Goal: Task Accomplishment & Management: Use online tool/utility

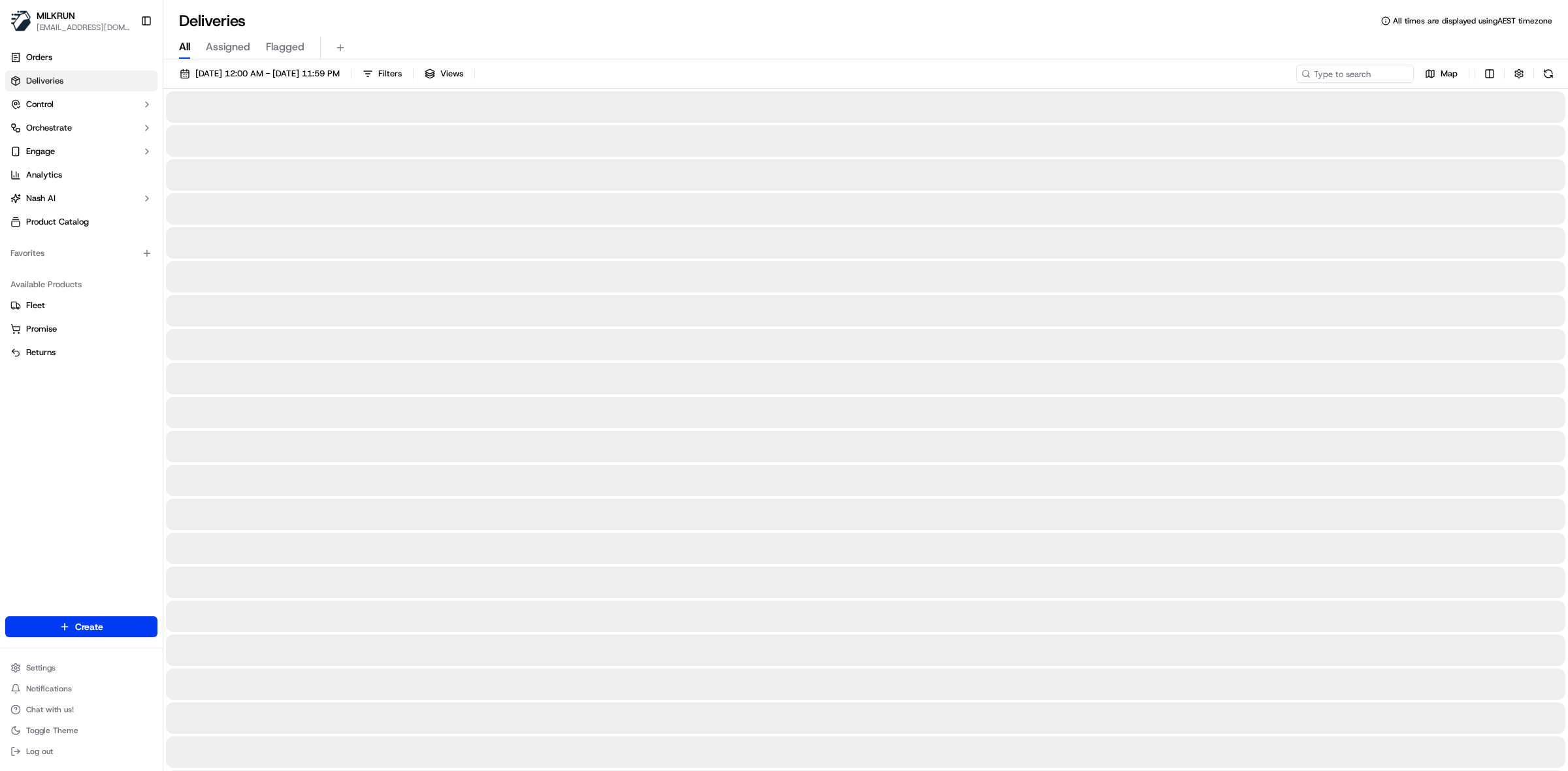
click at [181, 49] on span "All" at bounding box center [184, 46] width 11 height 15
click at [1339, 71] on input at bounding box center [1335, 74] width 157 height 18
paste input "4a744788-9ab8-4e3a-8968-cca763f59d3a"
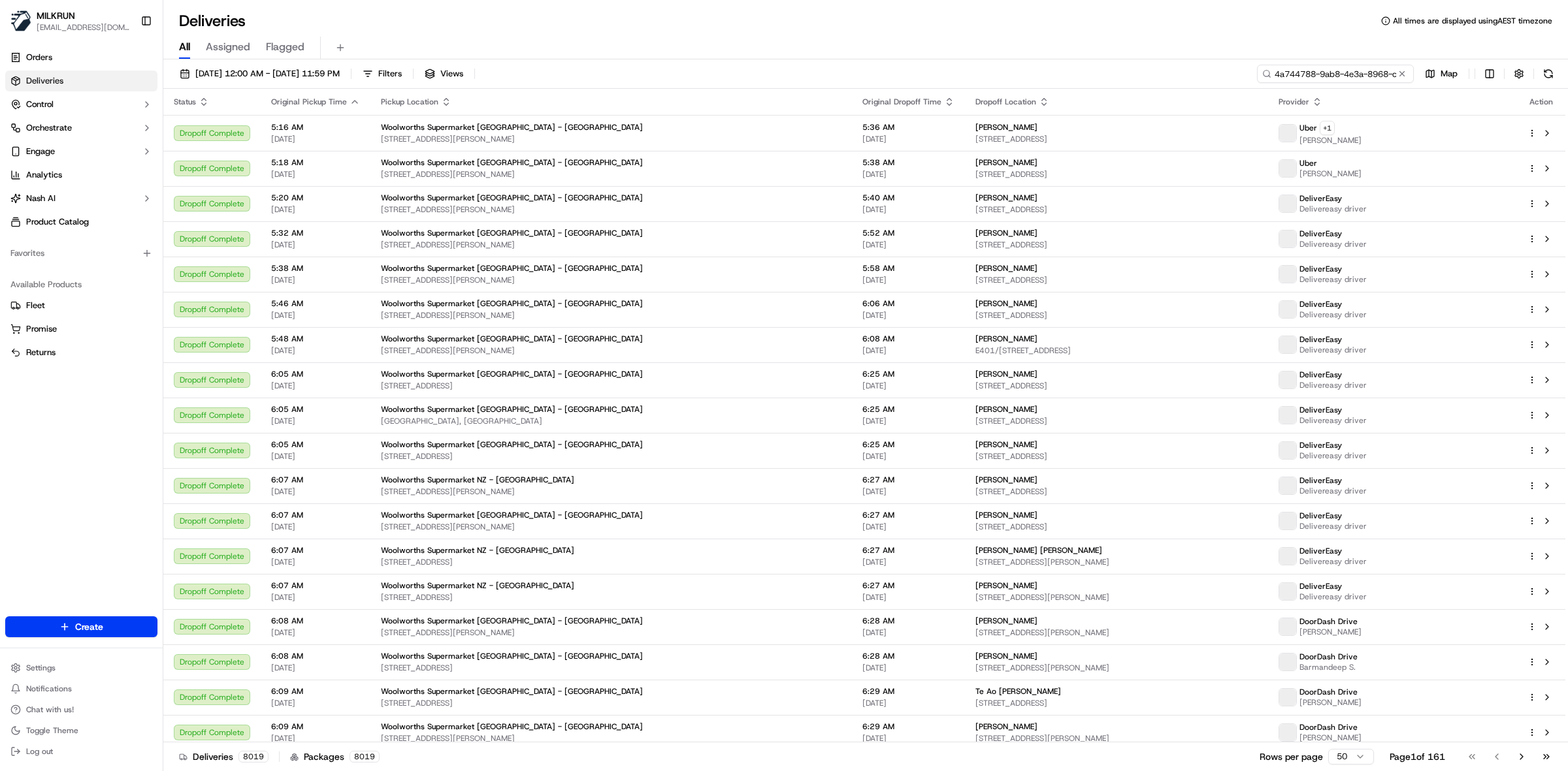
scroll to position [0, 62]
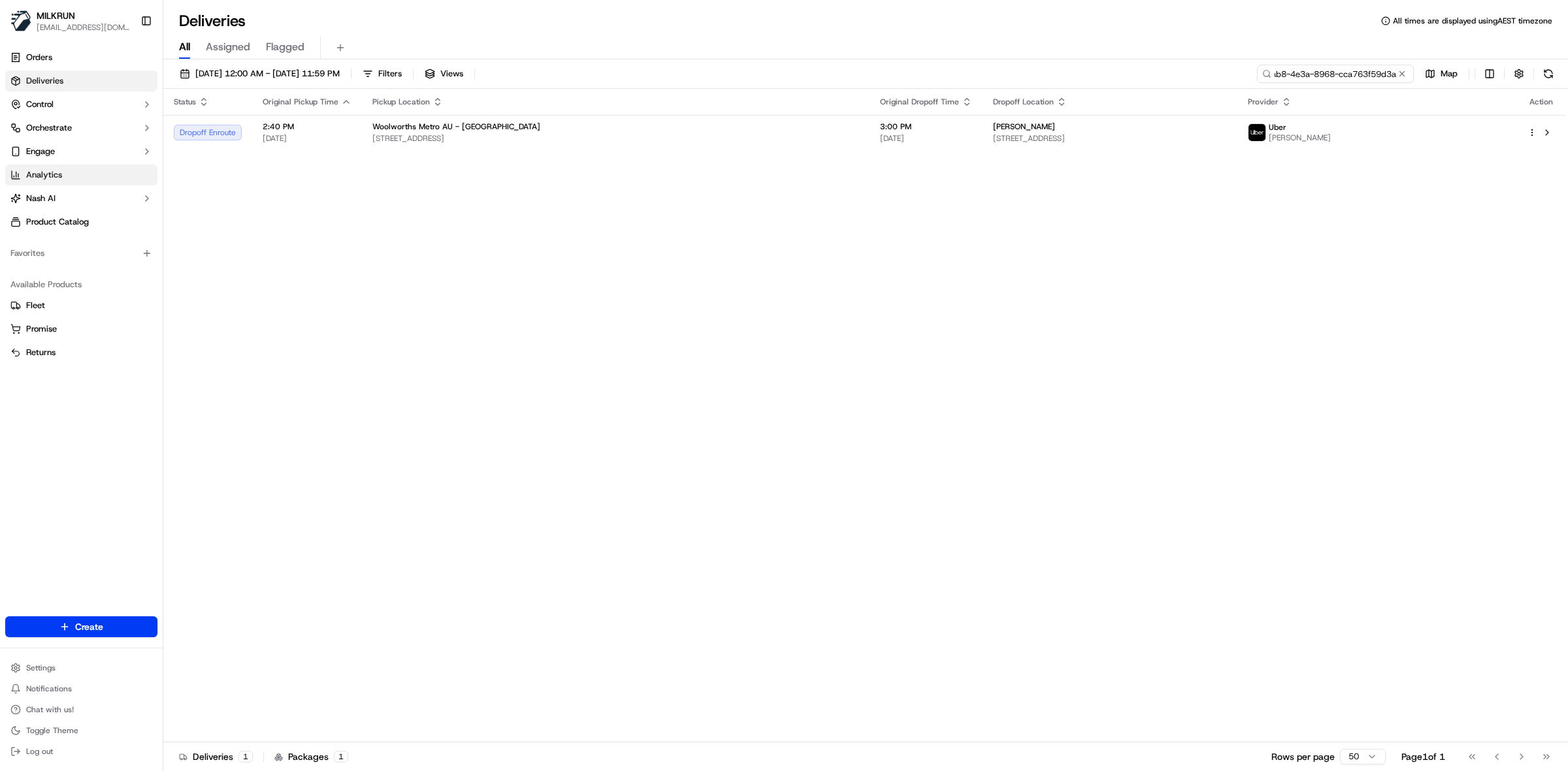
type input "4a744788-9ab8-4e3a-8968-cca763f59d3a"
click at [694, 134] on span "[STREET_ADDRESS]" at bounding box center [616, 139] width 487 height 10
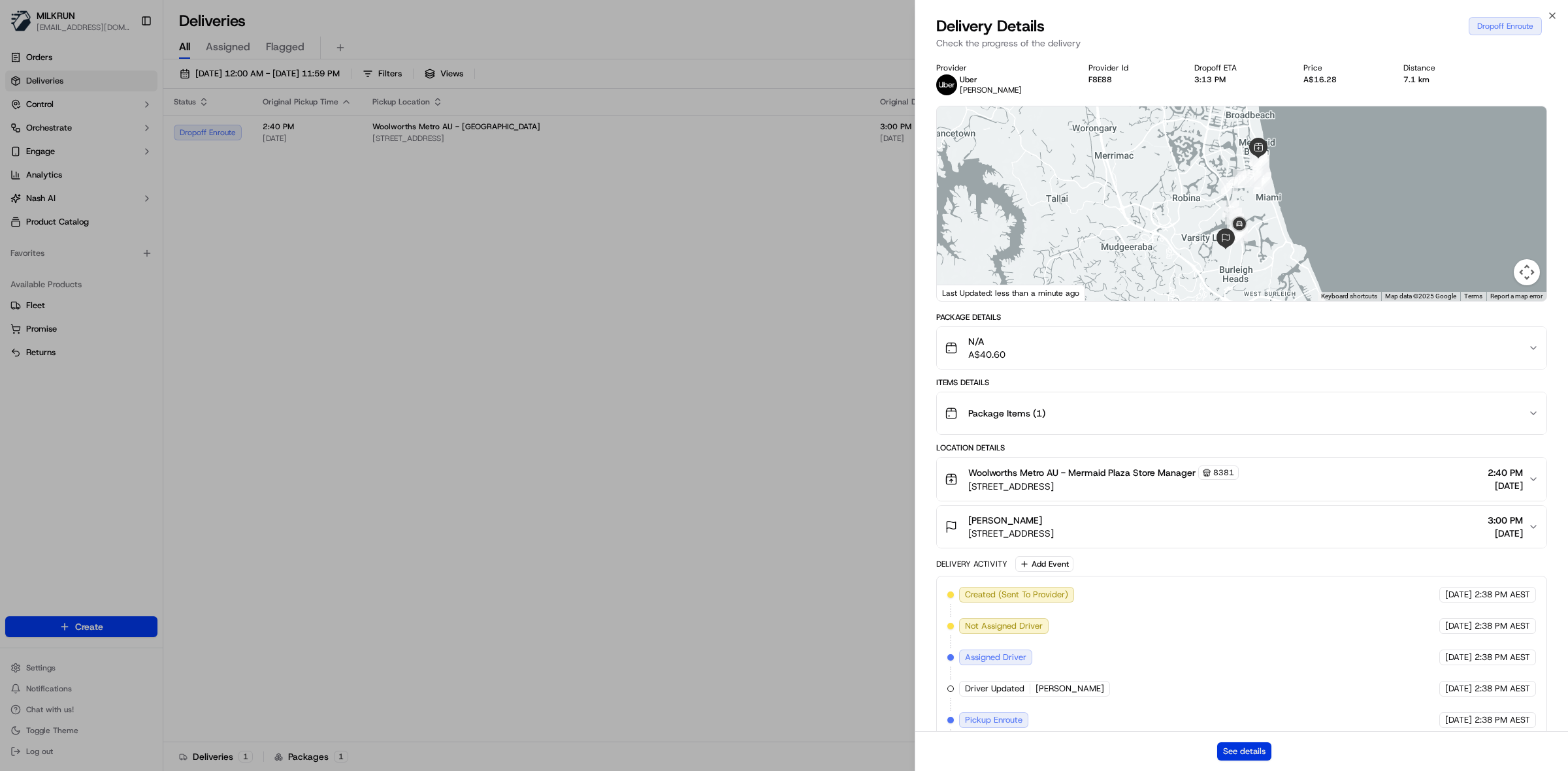
click at [1239, 750] on button "See details" at bounding box center [1244, 751] width 55 height 18
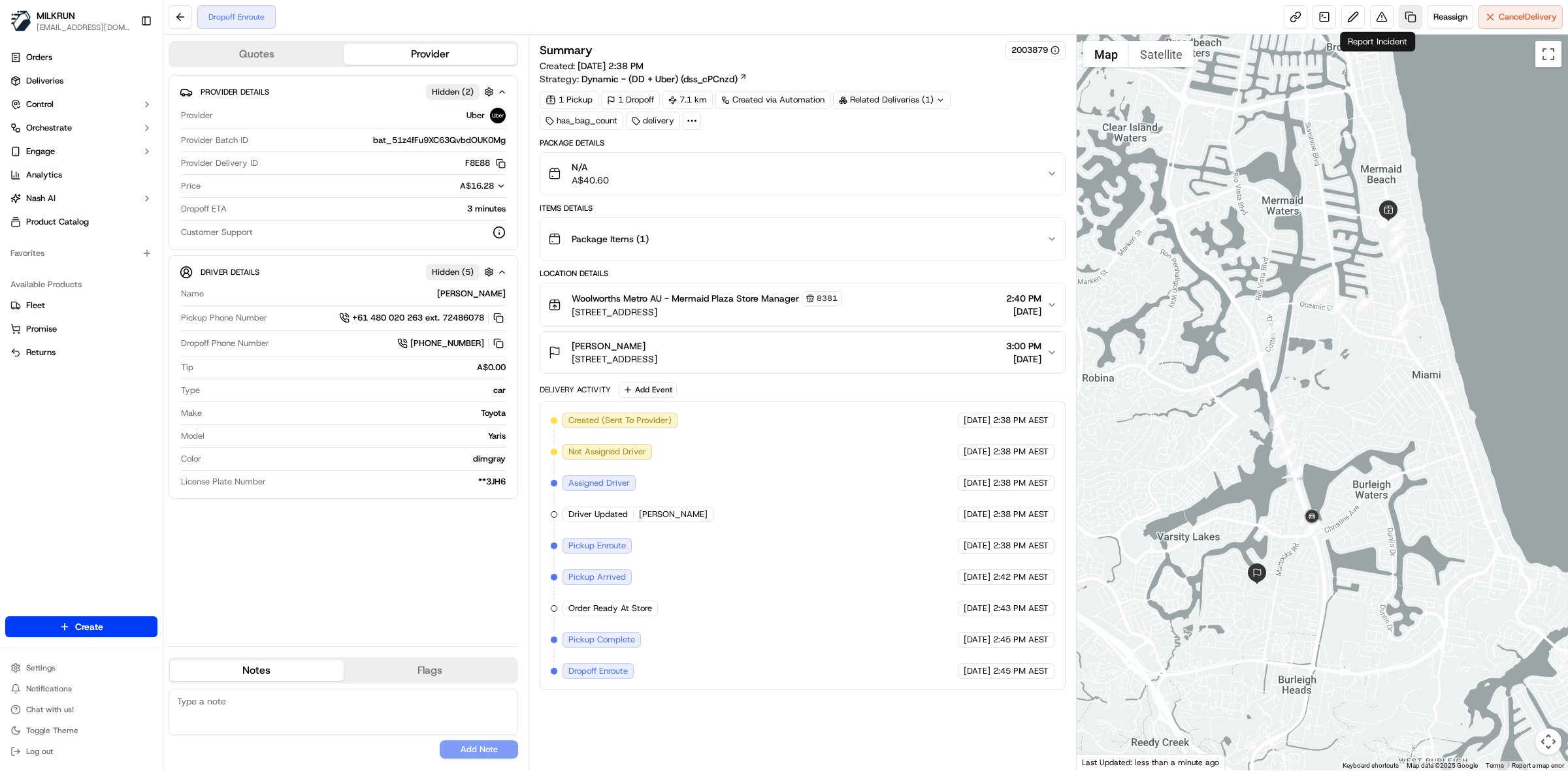
click at [1405, 24] on link at bounding box center [1410, 17] width 24 height 24
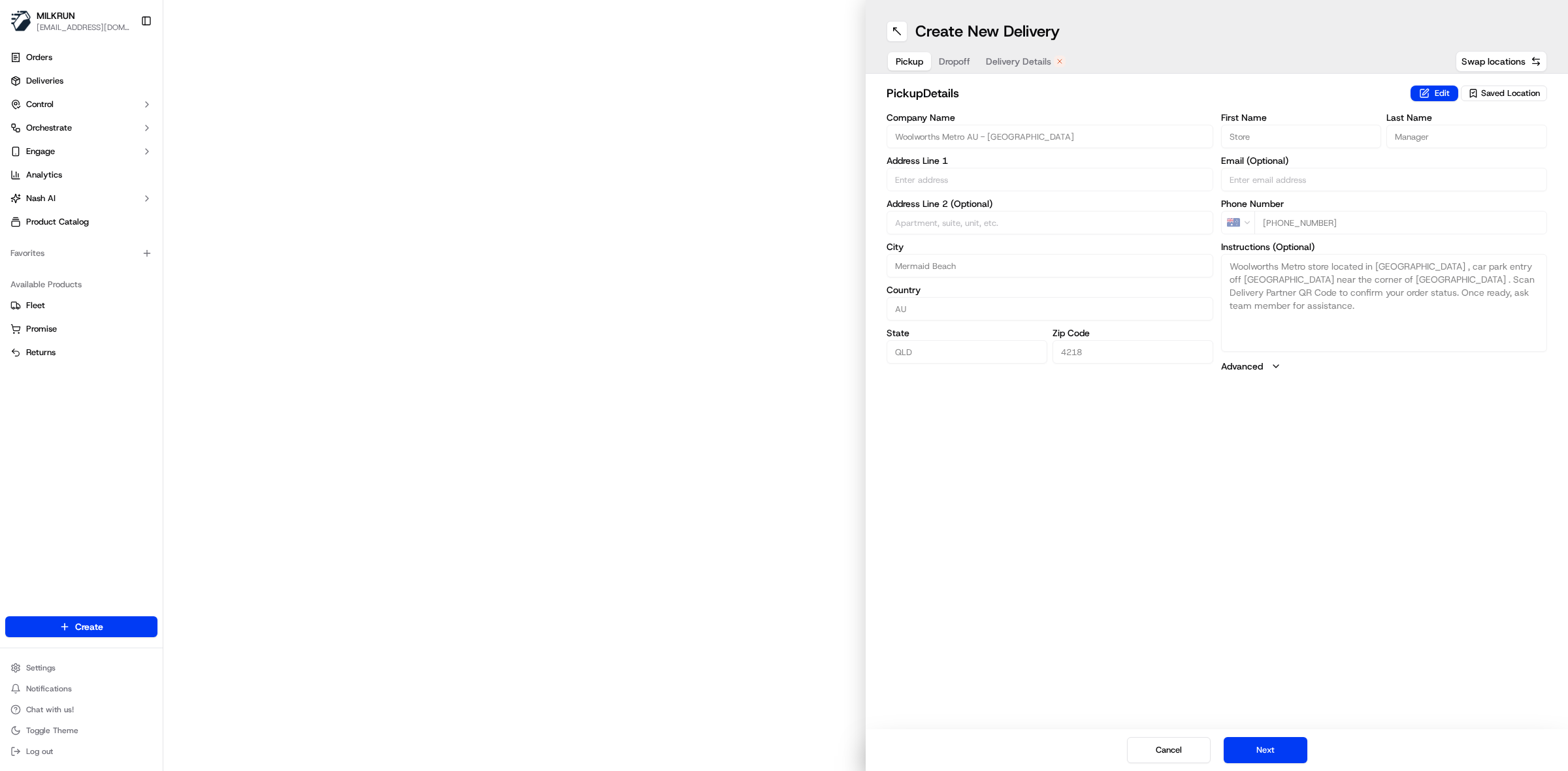
type input "[STREET_ADDRESS]"
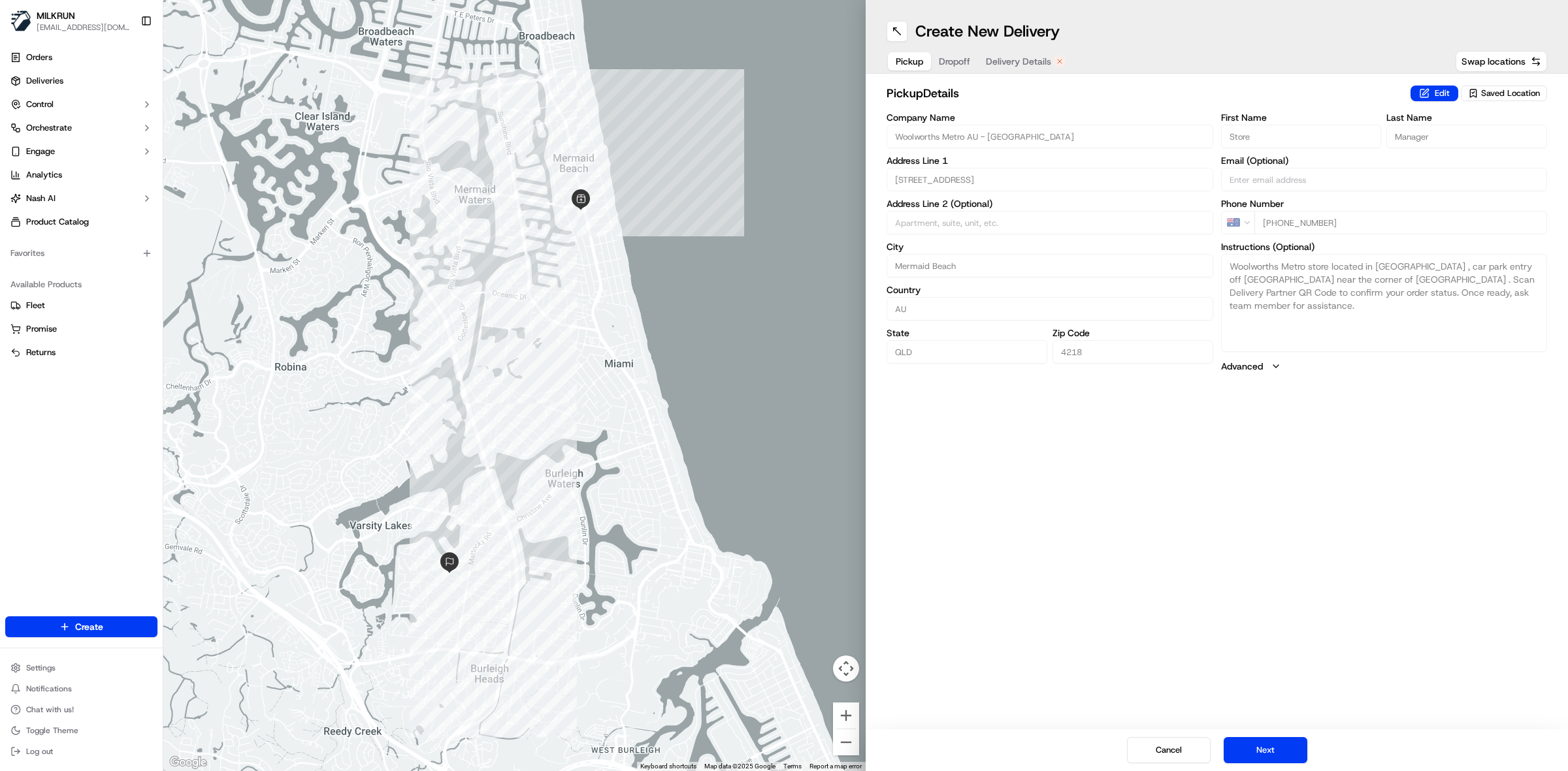
click at [1018, 63] on span "Delivery Details" at bounding box center [1018, 61] width 66 height 13
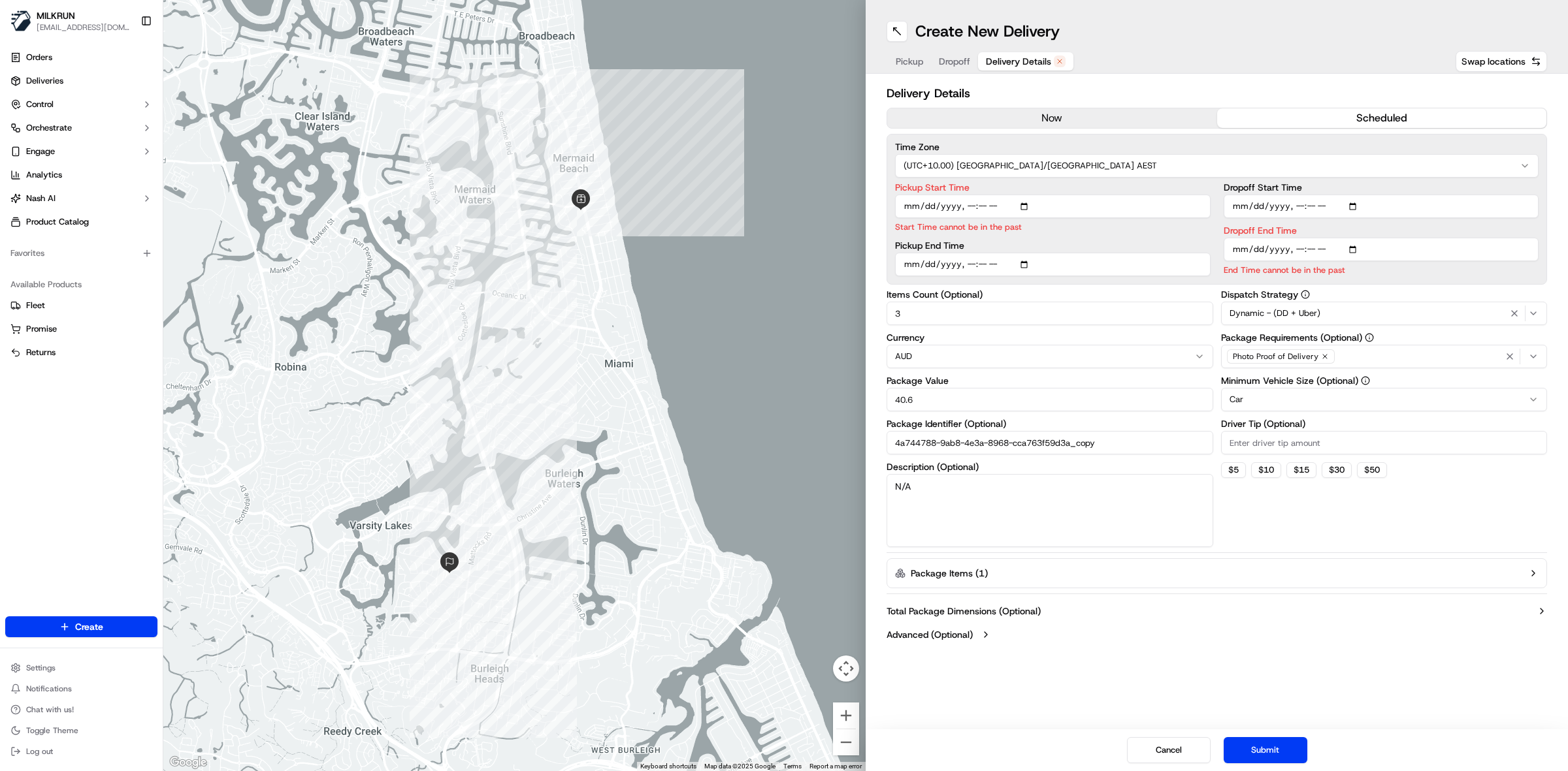
click at [1045, 122] on button "now" at bounding box center [1052, 118] width 330 height 20
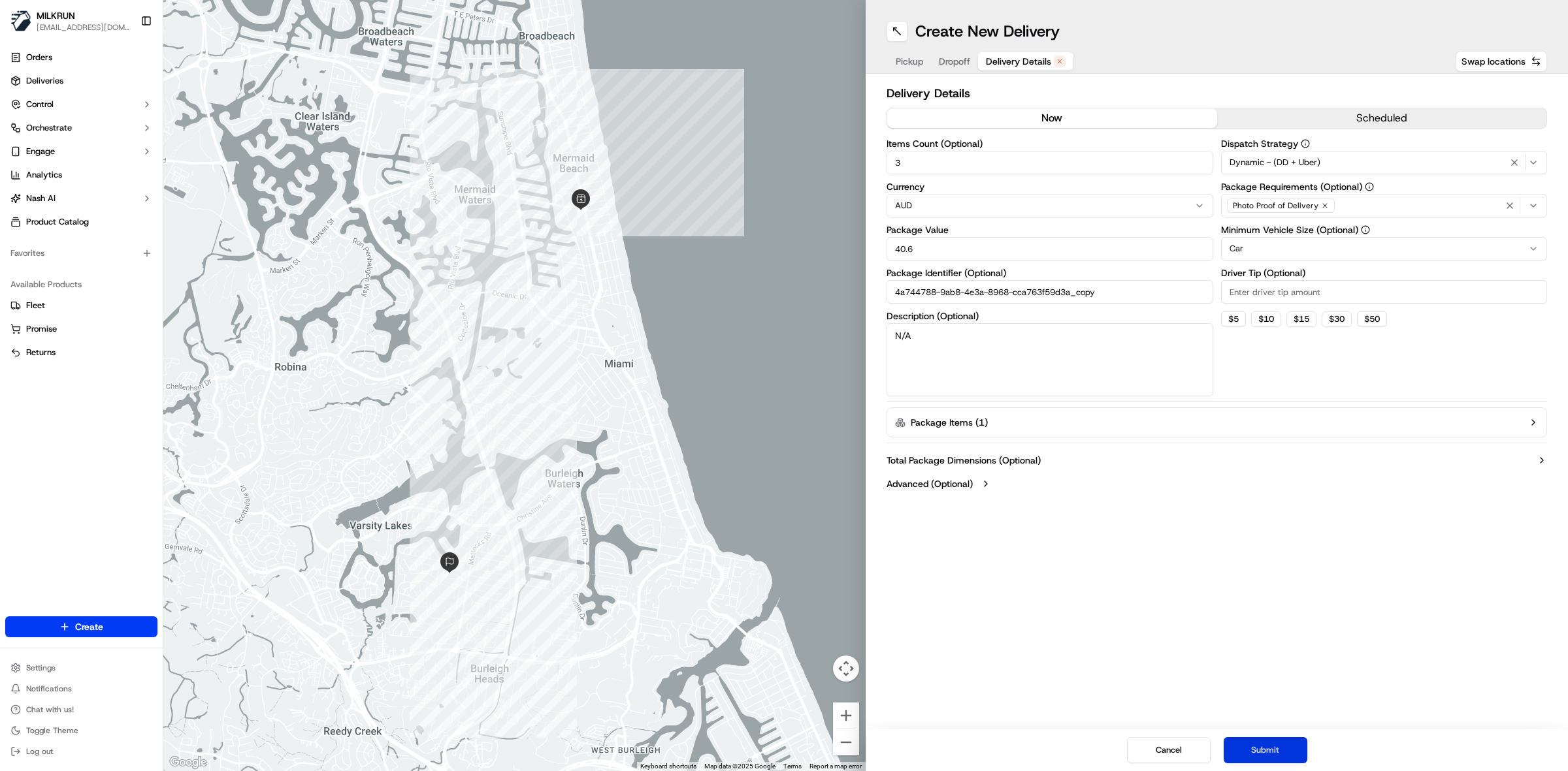
click at [1288, 753] on button "Submit" at bounding box center [1265, 750] width 83 height 26
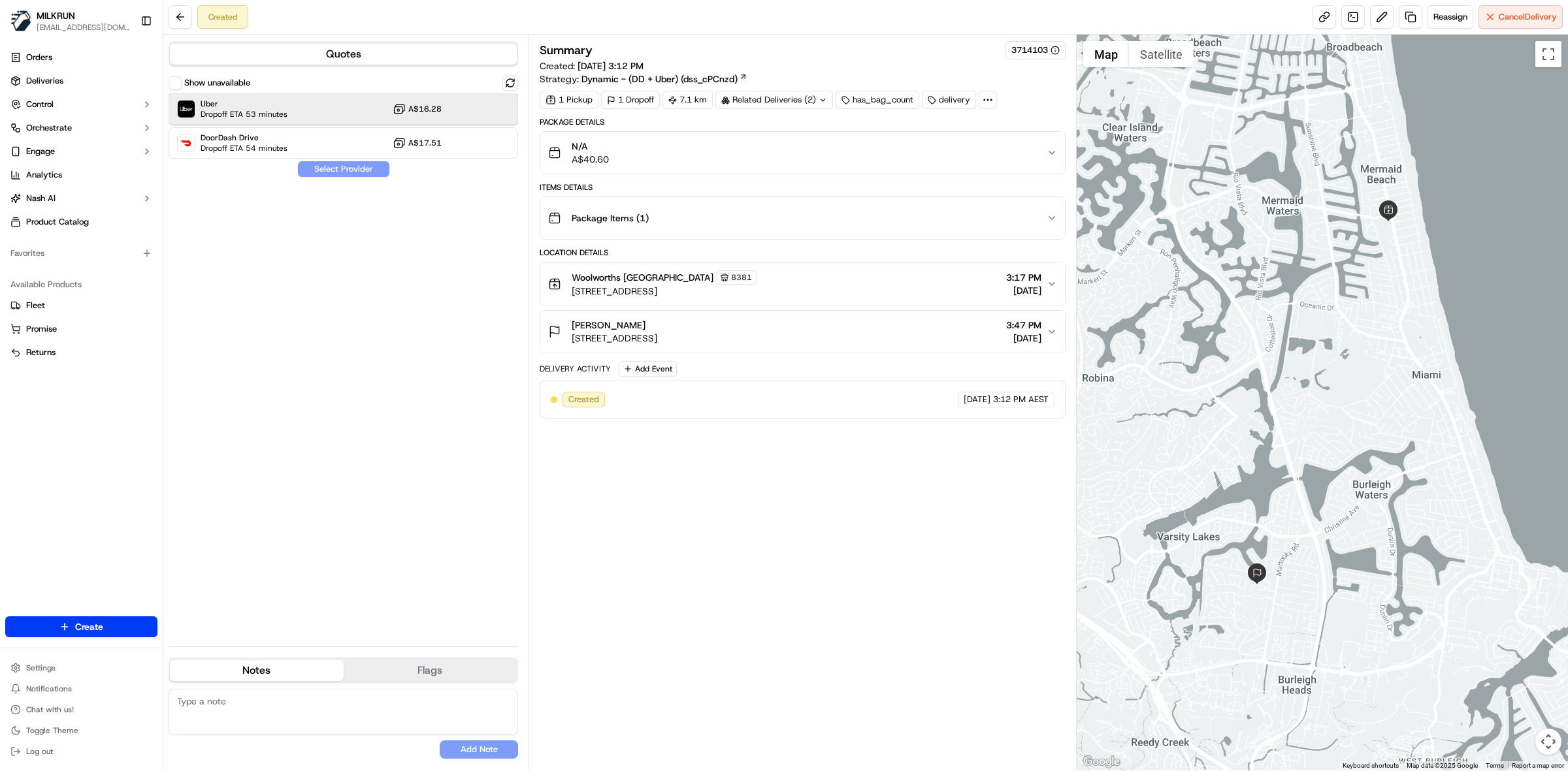
click at [311, 111] on div "Uber Dropoff ETA 53 minutes A$16.28" at bounding box center [343, 109] width 350 height 32
click at [327, 115] on div "Uber Dropoff ETA 53 minutes A$16.28" at bounding box center [343, 109] width 350 height 32
click at [337, 164] on button "Assign Provider" at bounding box center [344, 169] width 93 height 15
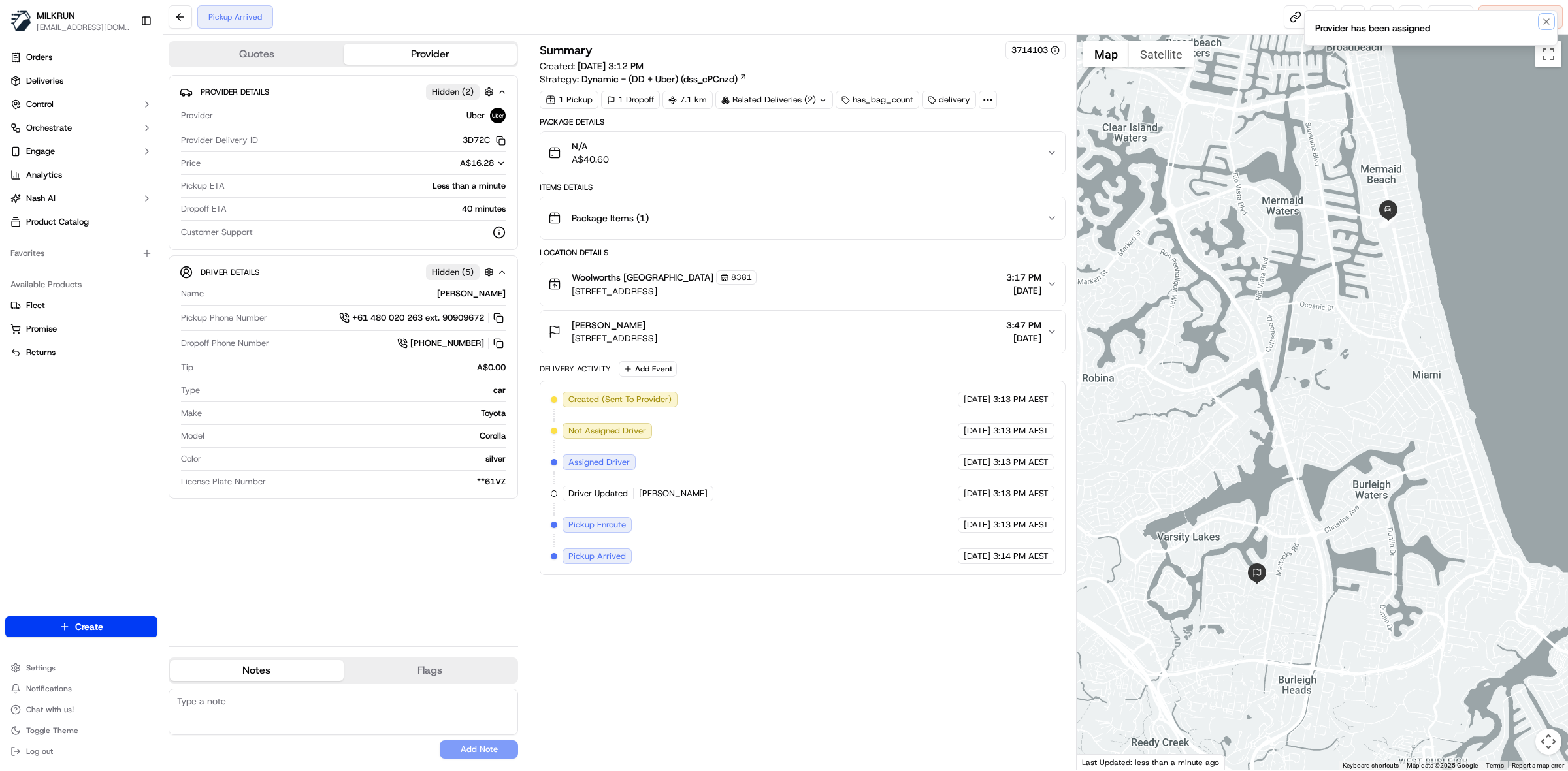
drag, startPoint x: 1547, startPoint y: 20, endPoint x: 1523, endPoint y: 25, distance: 24.5
click at [1547, 20] on icon "Notifications (F8)" at bounding box center [1546, 21] width 10 height 10
